Goal: Find specific page/section: Find specific page/section

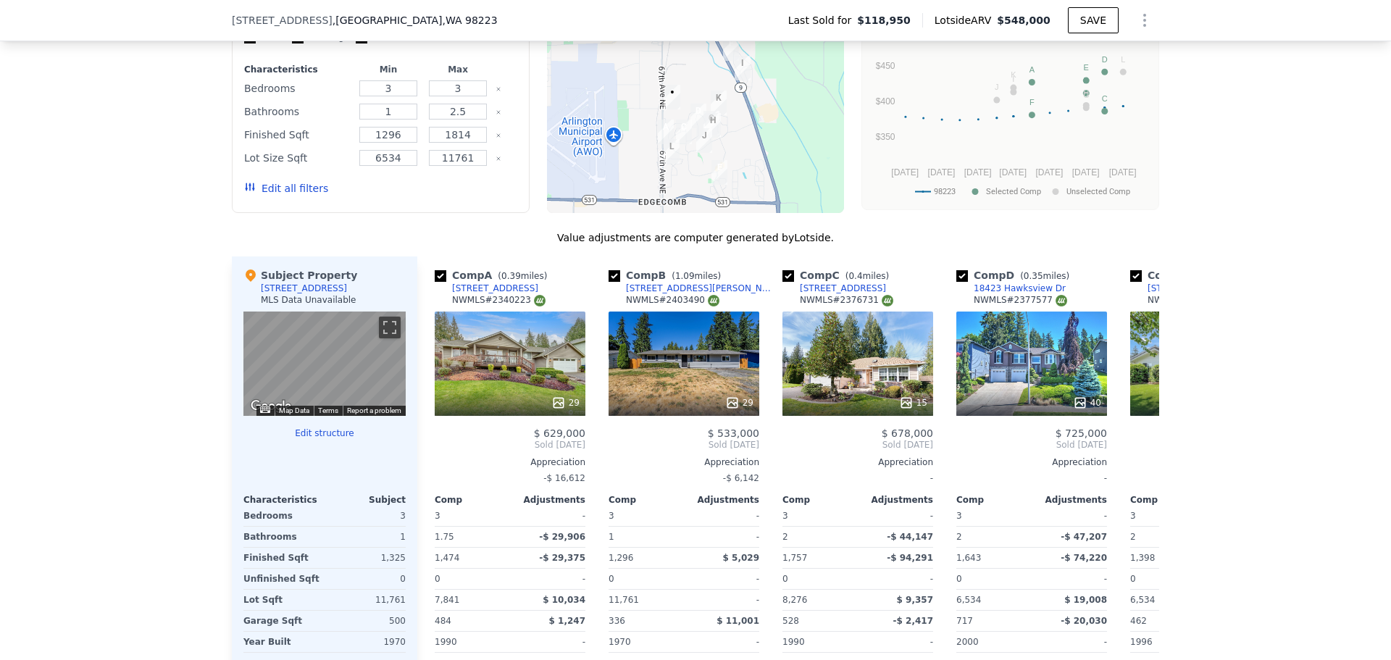
scroll to position [1371, 0]
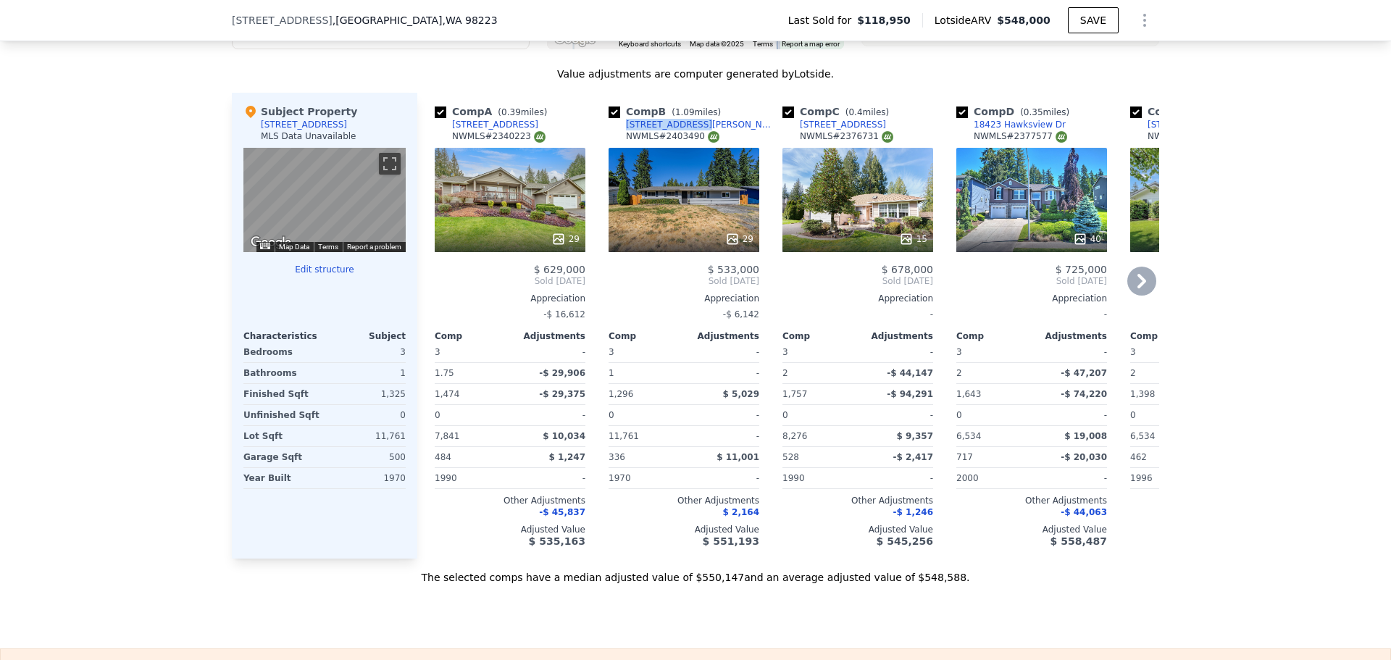
drag, startPoint x: 687, startPoint y: 134, endPoint x: 619, endPoint y: 134, distance: 68.1
click at [619, 134] on div "Comp B ( 1.09 miles) [STREET_ADDRESS] # 2403490" at bounding box center [683, 125] width 151 height 43
copy div "[STREET_ADDRESS][PERSON_NAME]"
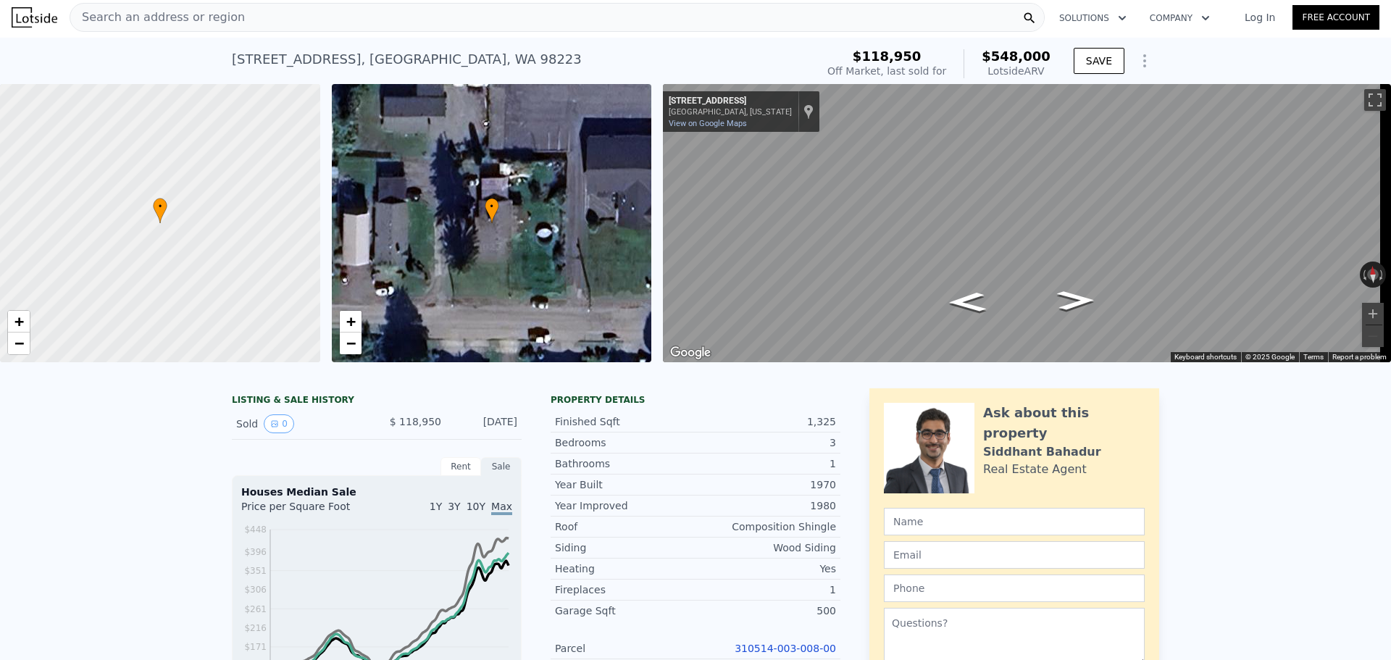
scroll to position [0, 0]
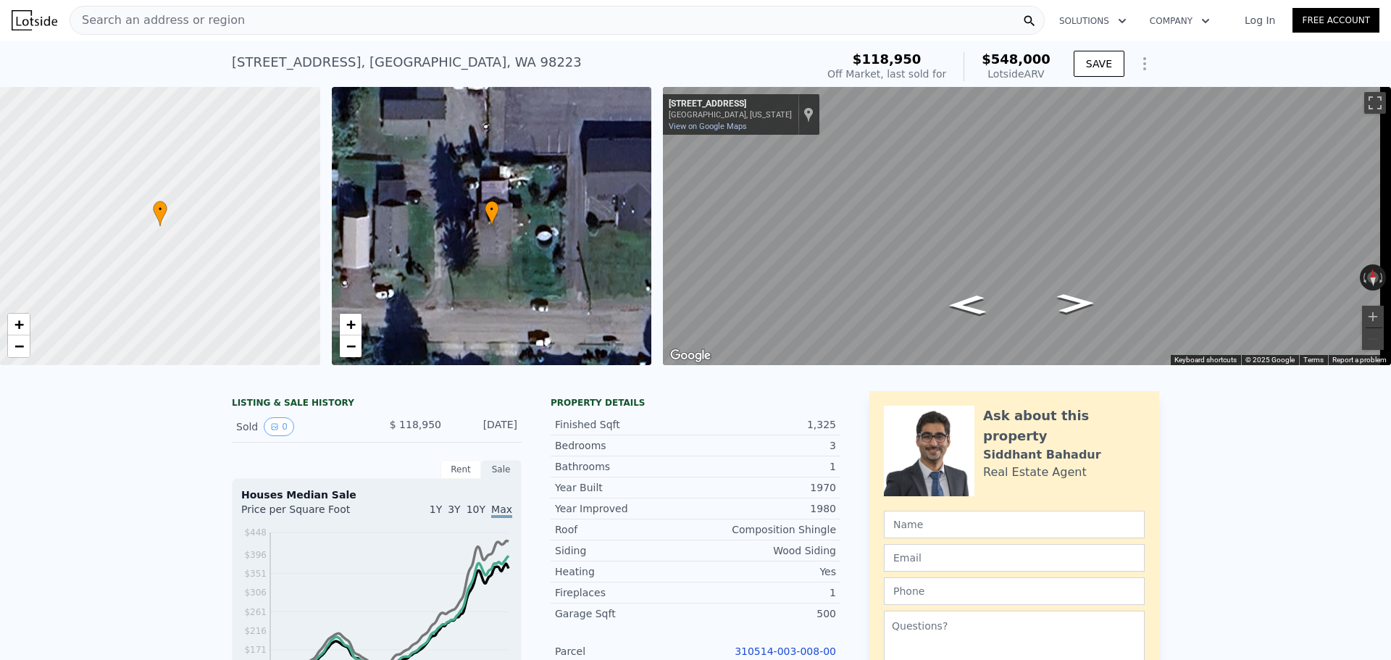
click at [218, 23] on span "Search an address or region" at bounding box center [157, 20] width 175 height 17
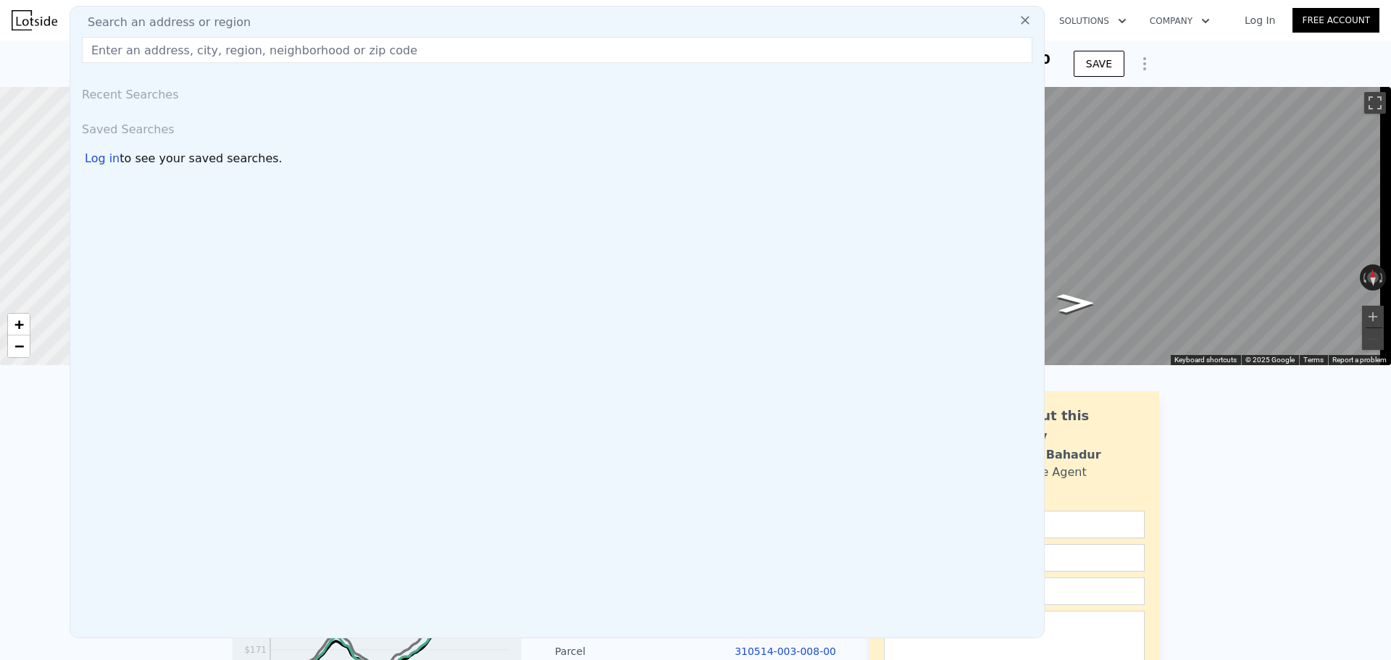
click at [216, 54] on input "text" at bounding box center [557, 50] width 950 height 26
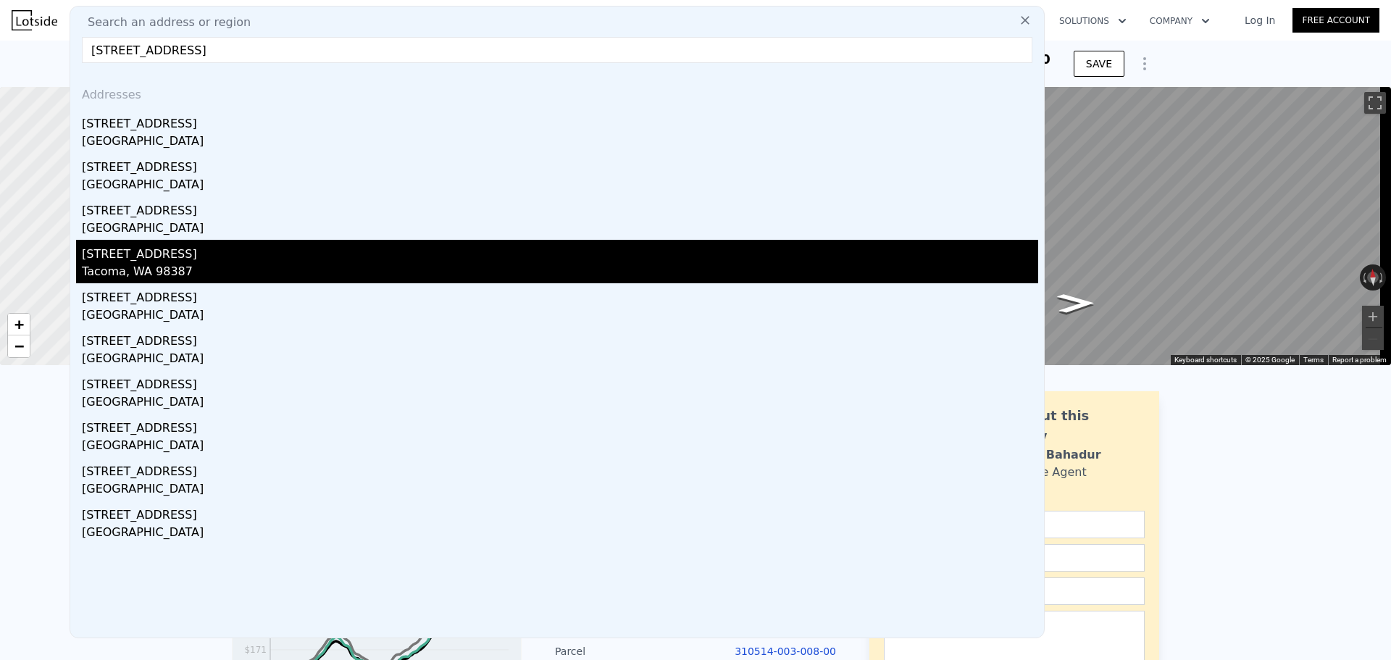
type input "[STREET_ADDRESS]"
click at [243, 253] on div "[STREET_ADDRESS]" at bounding box center [560, 251] width 956 height 23
